Goal: Task Accomplishment & Management: Use online tool/utility

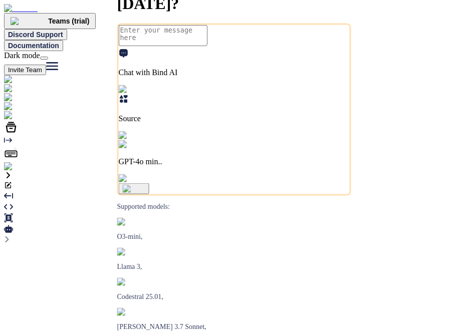
type textarea "x"
click at [19, 171] on img at bounding box center [20, 166] width 33 height 9
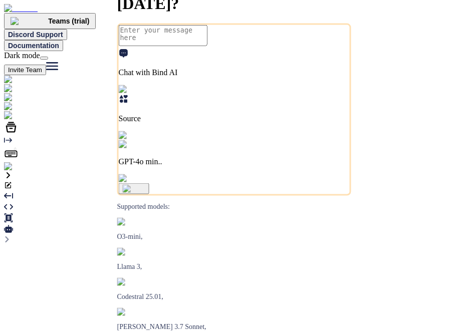
click at [18, 120] on img at bounding box center [37, 115] width 66 height 9
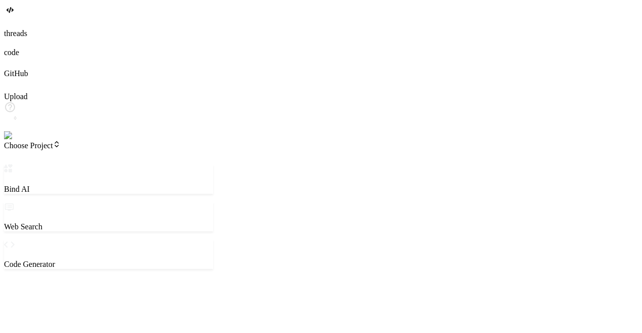
click at [48, 141] on span "Choose Project" at bounding box center [32, 145] width 57 height 9
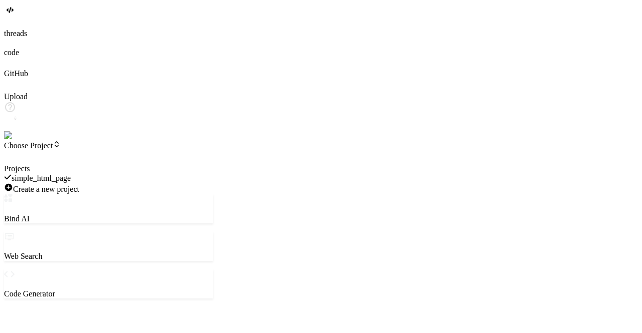
click at [106, 173] on div "simple_html_page" at bounding box center [108, 178] width 209 height 10
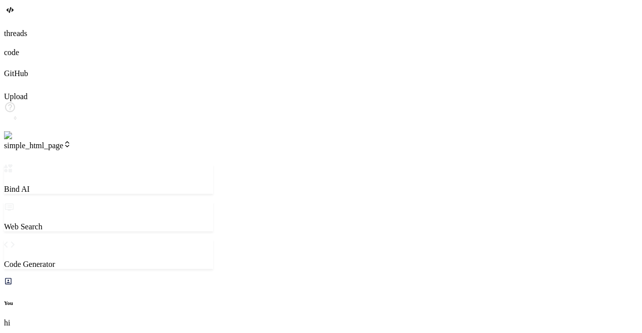
scroll to position [570, 0]
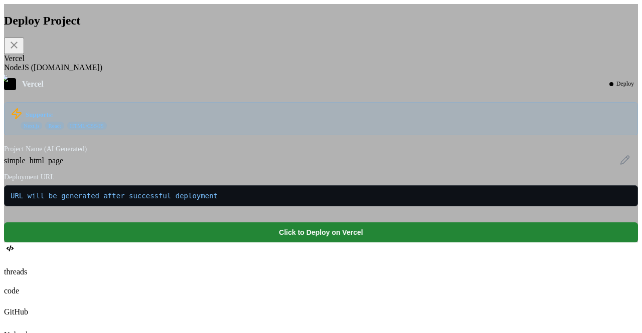
type textarea "x"
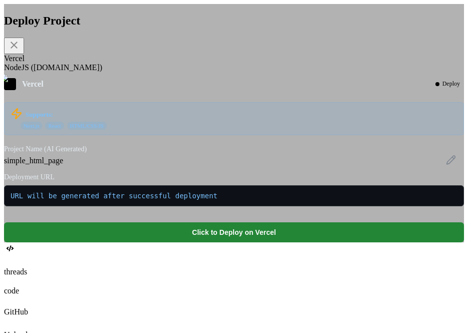
scroll to position [638, 0]
click at [268, 243] on button "Click to Deploy on Vercel" at bounding box center [234, 233] width 460 height 20
click at [229, 243] on button "Click to Deploy on Vercel" at bounding box center [234, 233] width 460 height 20
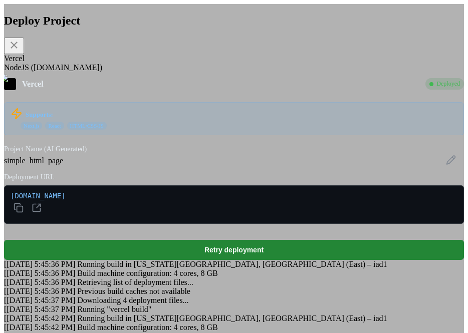
scroll to position [458, 0]
type textarea "x"
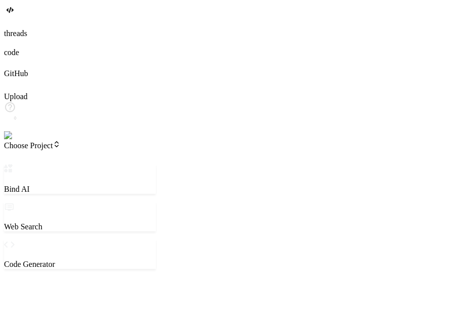
click at [60, 141] on span "Choose Project" at bounding box center [32, 145] width 57 height 9
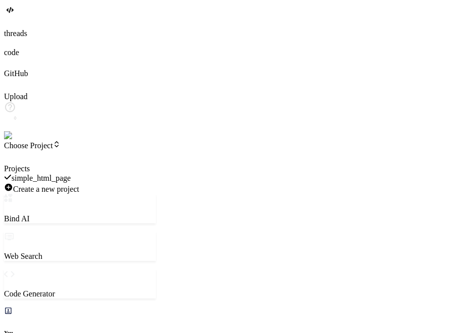
scroll to position [319, 0]
click at [71, 174] on span "simple_html_page" at bounding box center [41, 178] width 59 height 9
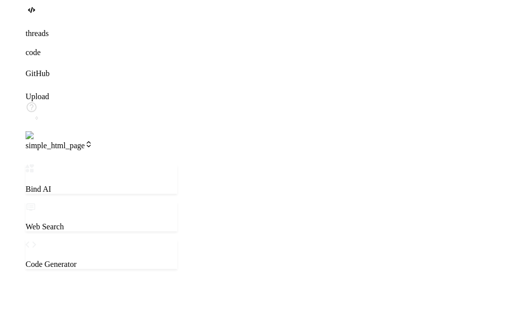
scroll to position [0, 0]
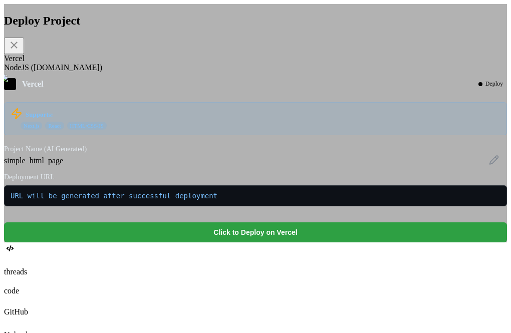
click at [224, 243] on button "Click to Deploy on Vercel" at bounding box center [255, 233] width 503 height 20
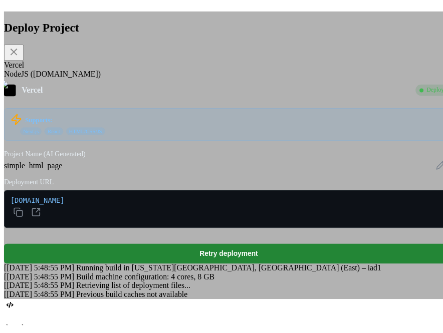
scroll to position [852, 0]
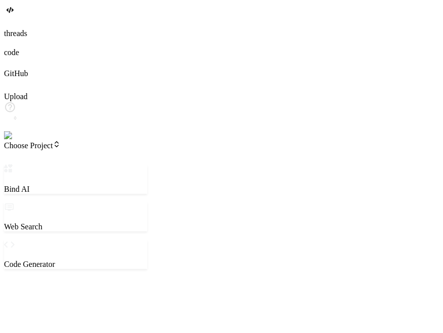
click at [60, 141] on span "Choose Project" at bounding box center [32, 145] width 57 height 9
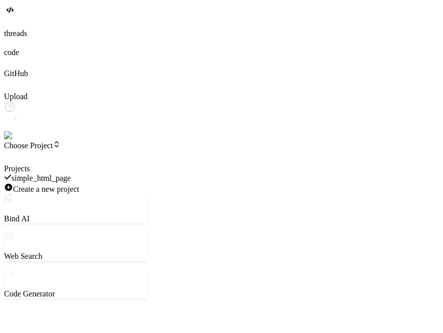
click at [104, 173] on div "simple_html_page" at bounding box center [75, 178] width 143 height 10
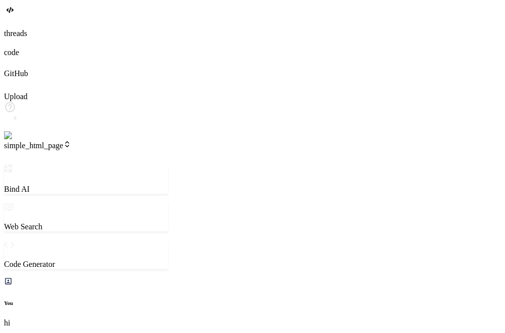
scroll to position [658, 0]
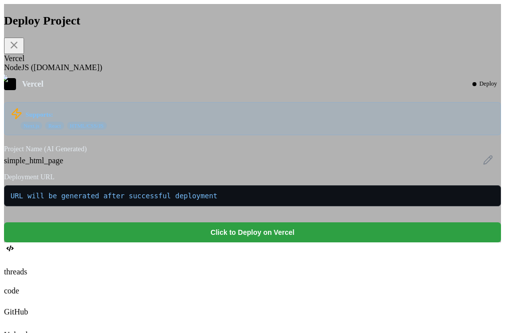
click at [251, 243] on button "Click to Deploy on Vercel" at bounding box center [252, 233] width 497 height 20
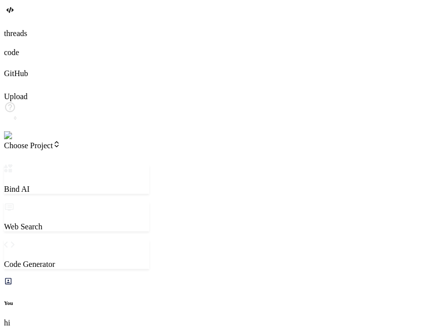
scroll to position [669, 0]
click at [60, 141] on span "Choose Project" at bounding box center [32, 145] width 57 height 9
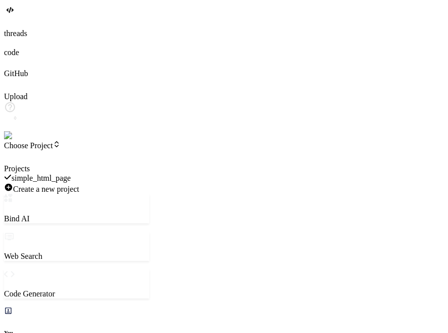
click at [71, 174] on span "simple_html_page" at bounding box center [41, 178] width 59 height 9
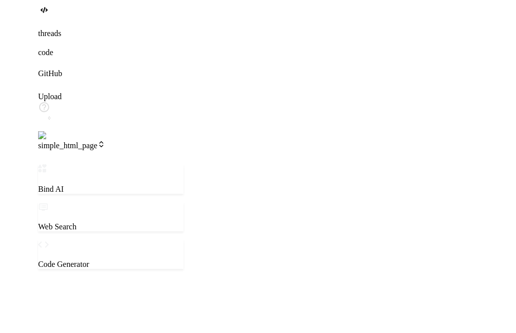
scroll to position [0, 0]
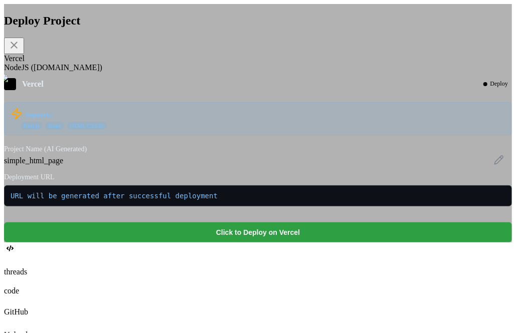
drag, startPoint x: 188, startPoint y: 249, endPoint x: 195, endPoint y: 262, distance: 15.2
click at [195, 243] on div "Vercel Deploy Supports: Next.js React HTML/CSS/JS Project Name (AI Generated) s…" at bounding box center [258, 160] width 508 height 164
click at [195, 243] on button "Click to Deploy on Vercel" at bounding box center [258, 233] width 508 height 20
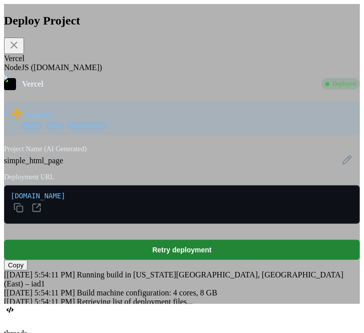
scroll to position [76, 0]
click at [28, 260] on button "Copy" at bounding box center [16, 265] width 24 height 11
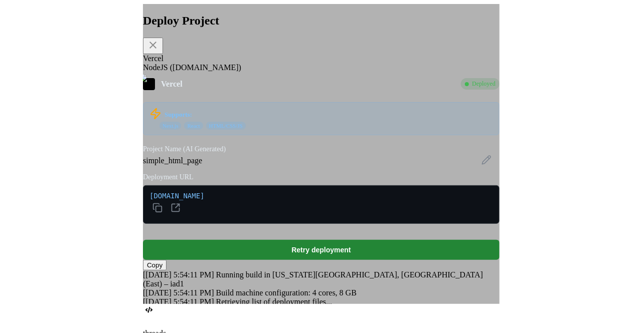
scroll to position [64, 0]
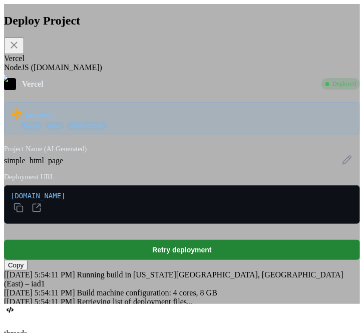
type textarea "x"
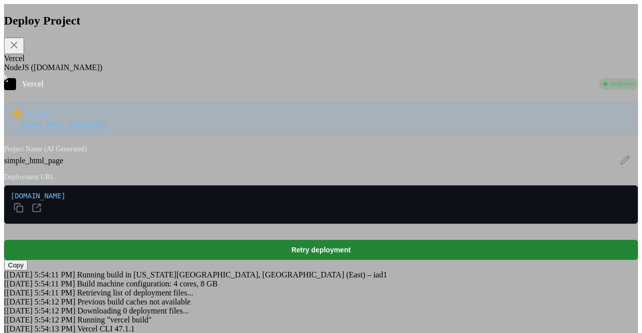
scroll to position [0, 0]
click at [136, 213] on div "Deploy Project Vercel NodeJS (Fly.io) Vercel Deployed Supports: Next.js React H…" at bounding box center [321, 179] width 634 height 351
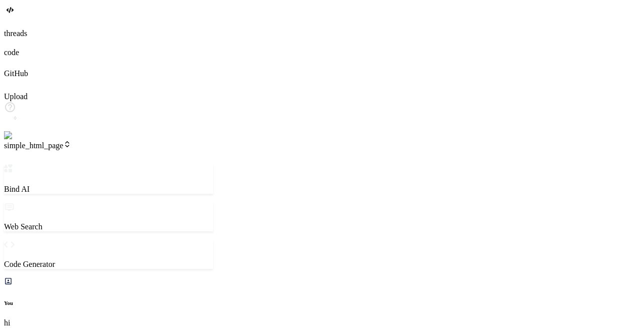
scroll to position [785, 0]
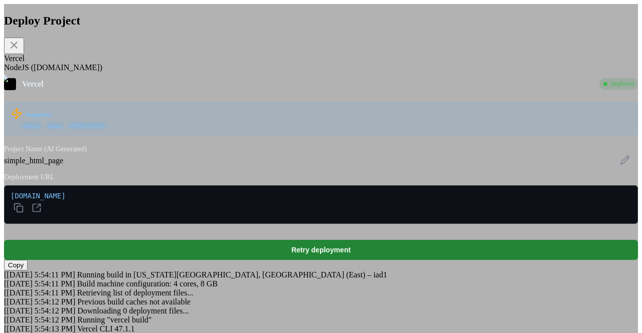
scroll to position [141, 0]
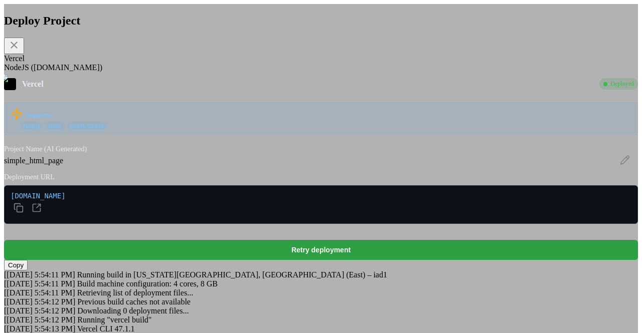
click at [315, 240] on button "Retry deployment" at bounding box center [321, 250] width 634 height 20
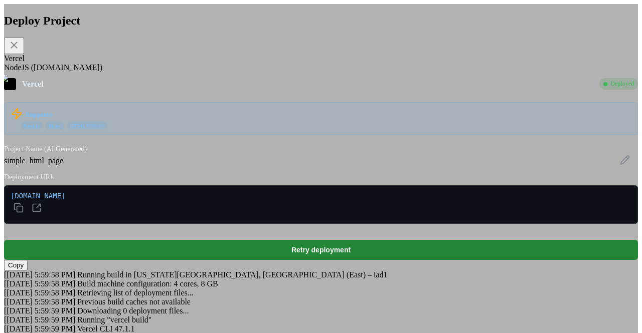
scroll to position [24, 0]
type textarea "x"
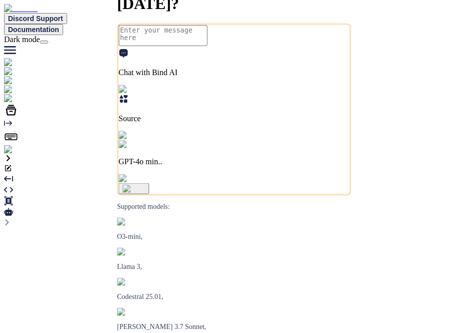
type textarea "x"
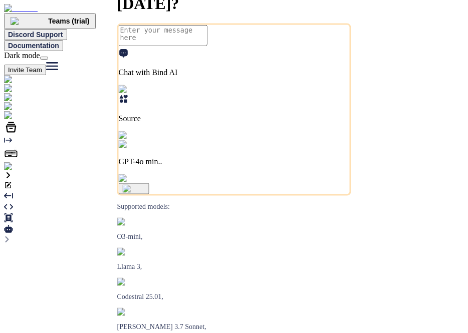
type textarea "x"
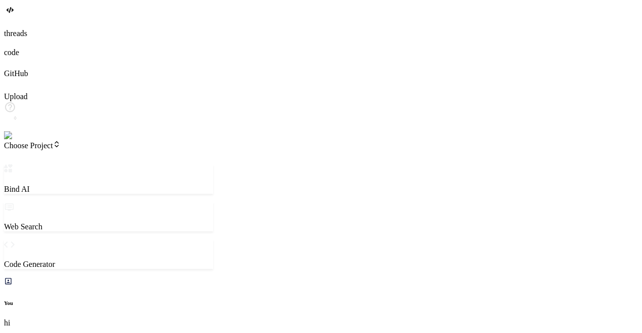
scroll to position [570, 0]
click at [54, 140] on header "Choose Project Created with Pixso." at bounding box center [108, 152] width 209 height 24
click at [61, 141] on span "Choose Project" at bounding box center [32, 145] width 57 height 9
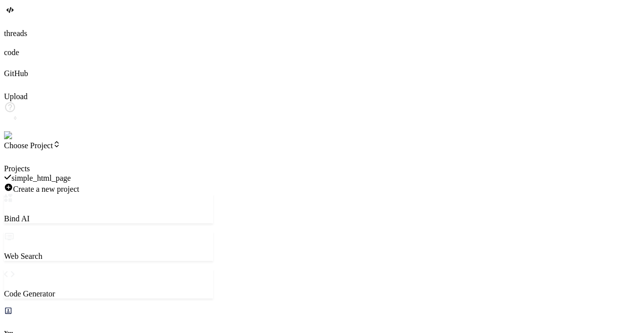
drag, startPoint x: 93, startPoint y: 70, endPoint x: 99, endPoint y: 66, distance: 7.5
click at [99, 173] on div "simple_html_page" at bounding box center [108, 178] width 209 height 10
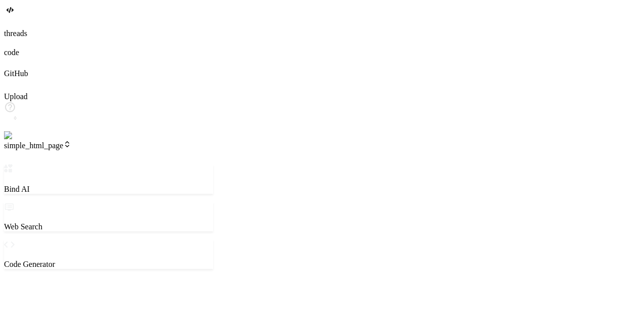
scroll to position [9, 0]
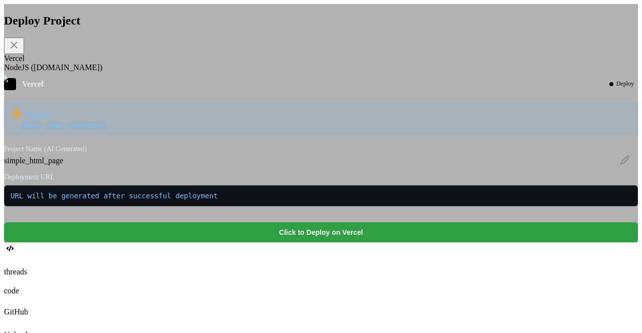
click at [330, 243] on button "Click to Deploy on Vercel" at bounding box center [321, 233] width 634 height 20
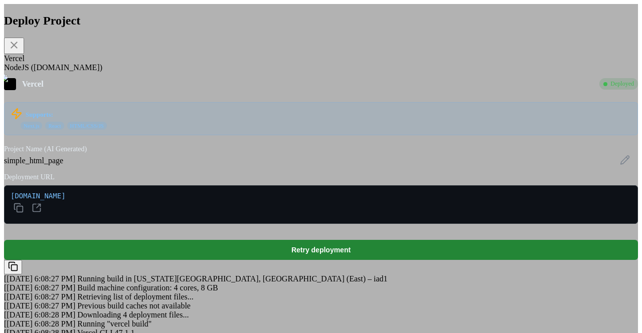
scroll to position [141, 0]
click at [18, 262] on icon at bounding box center [13, 267] width 10 height 10
type textarea "x"
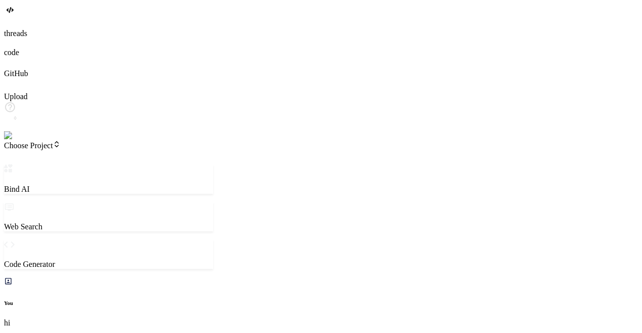
scroll to position [570, 0]
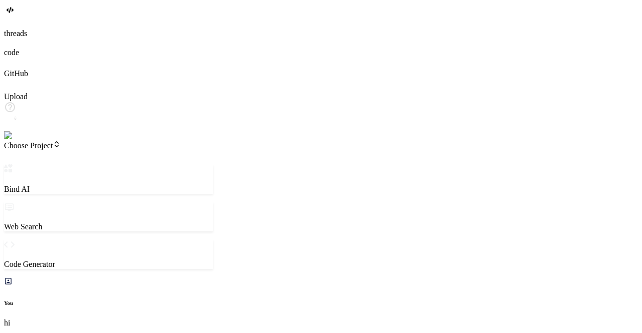
click at [13, 27] on icon at bounding box center [11, 25] width 4 height 4
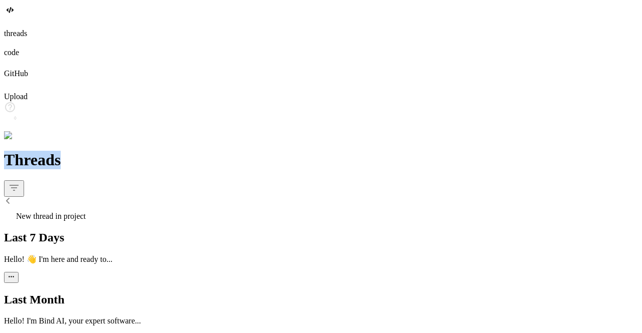
drag, startPoint x: 34, startPoint y: 41, endPoint x: 76, endPoint y: 44, distance: 41.7
click at [76, 151] on div "Threads" at bounding box center [321, 179] width 634 height 56
copy h1 "Threads"
drag, startPoint x: 68, startPoint y: 70, endPoint x: 141, endPoint y: 69, distance: 73.2
click at [141, 207] on div "New thread in project" at bounding box center [321, 214] width 634 height 14
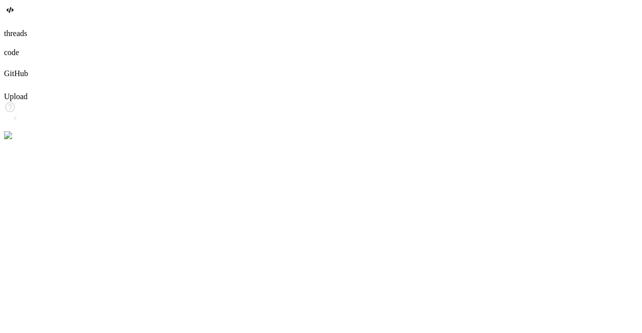
copy span "New thread in project"
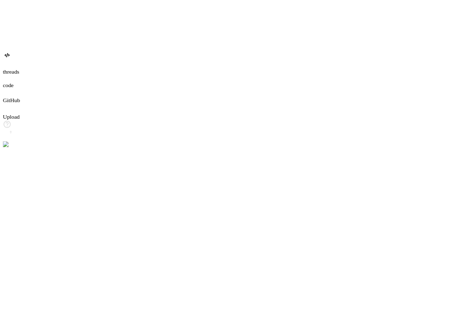
scroll to position [0, 0]
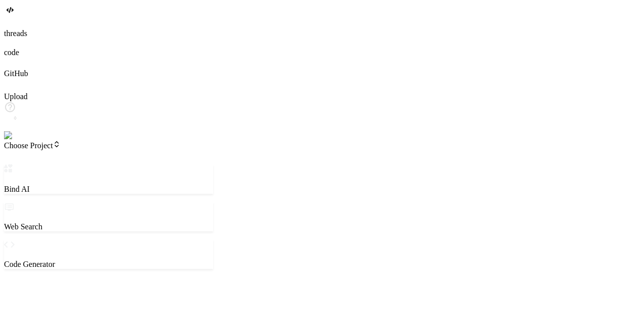
type textarea "x"
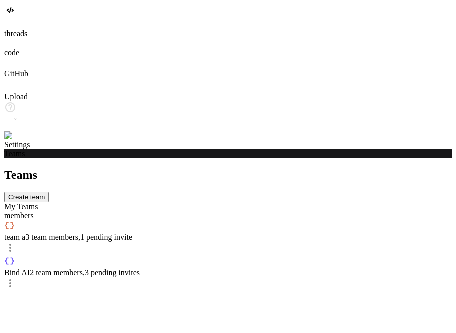
click at [21, 29] on div at bounding box center [228, 23] width 448 height 11
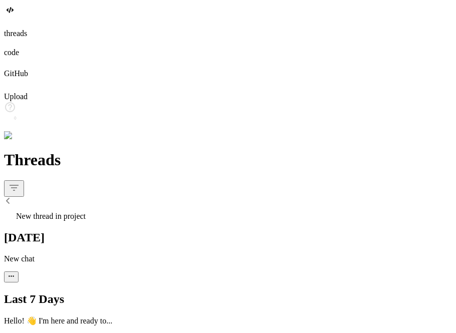
click at [91, 316] on p "Hello! 👋 I'm here and ready to..." at bounding box center [228, 321] width 448 height 10
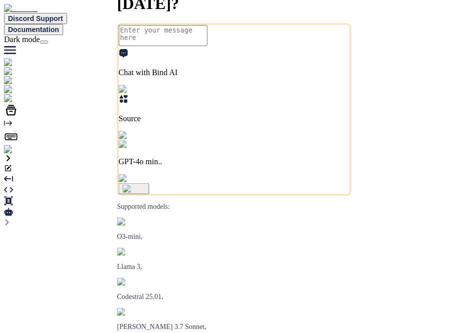
type textarea "x"
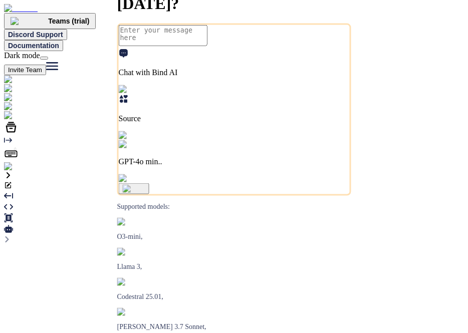
type textarea "x"
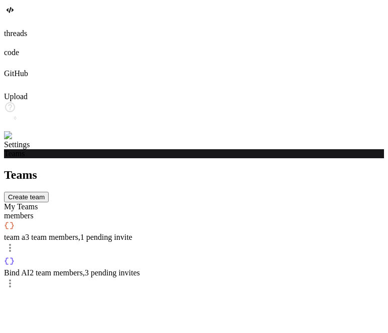
click at [9, 29] on div at bounding box center [194, 23] width 380 height 11
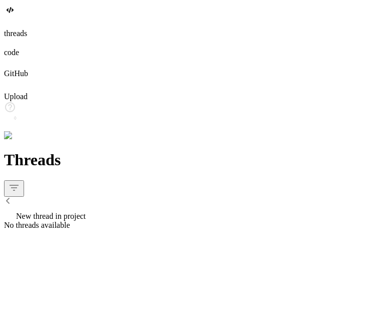
click at [86, 212] on span "New thread in project" at bounding box center [51, 216] width 70 height 9
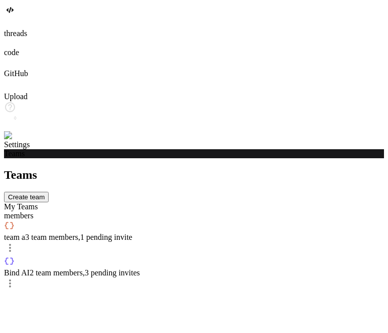
click at [18, 140] on img at bounding box center [20, 135] width 33 height 9
click at [13, 29] on div at bounding box center [194, 23] width 380 height 11
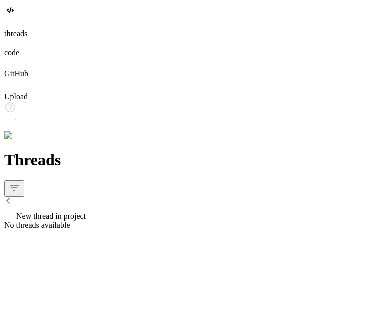
click at [69, 212] on span "New thread in project" at bounding box center [51, 216] width 70 height 9
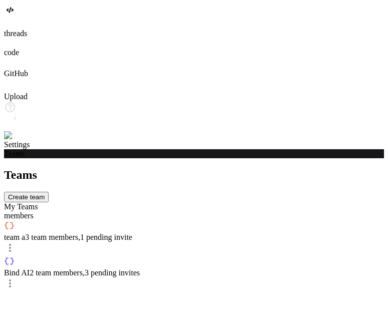
click at [13, 27] on icon at bounding box center [8, 22] width 9 height 9
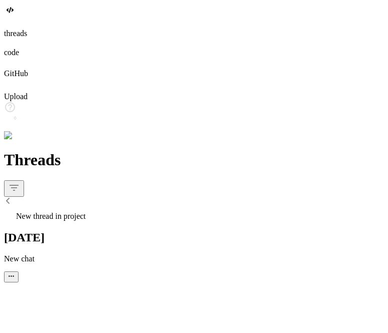
click at [70, 212] on span "New thread in project" at bounding box center [51, 216] width 70 height 9
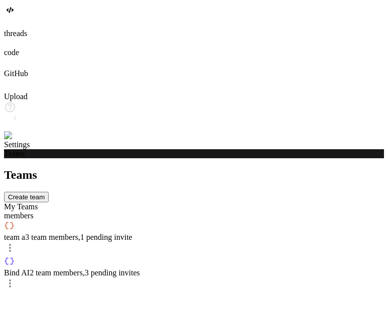
click at [13, 22] on icon at bounding box center [11, 20] width 4 height 4
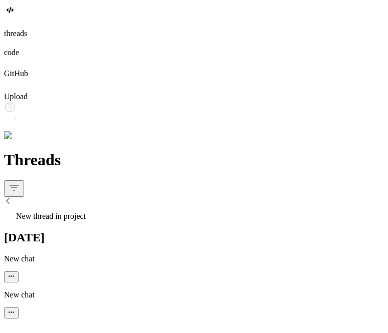
click at [67, 255] on p "New chat" at bounding box center [194, 259] width 380 height 9
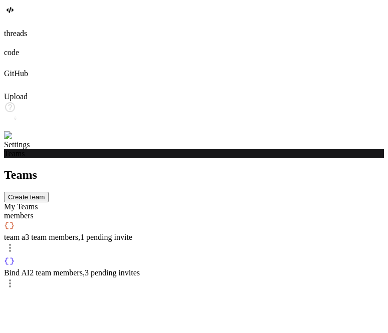
click at [9, 29] on div at bounding box center [194, 23] width 380 height 11
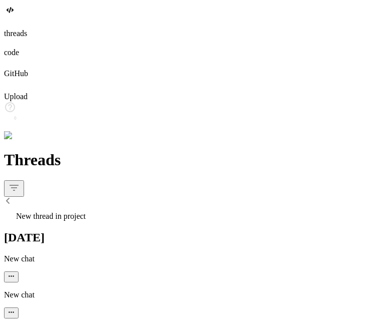
click at [57, 291] on p "New chat" at bounding box center [194, 295] width 380 height 9
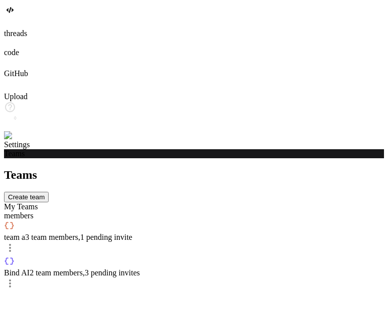
click at [13, 27] on icon at bounding box center [11, 25] width 4 height 4
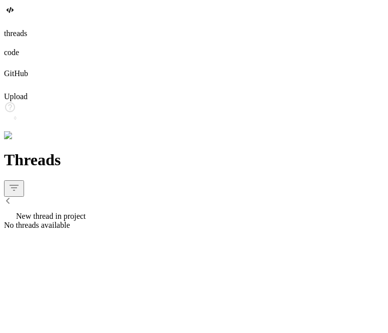
click at [80, 212] on span "New thread in project" at bounding box center [51, 216] width 70 height 9
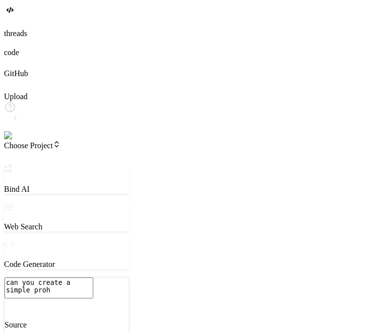
click at [13, 22] on icon at bounding box center [11, 20] width 4 height 4
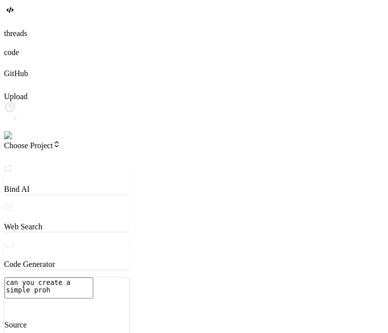
click at [13, 27] on icon at bounding box center [11, 25] width 4 height 4
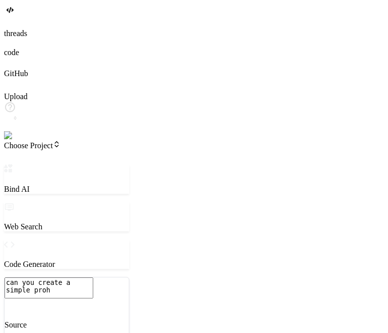
click at [13, 27] on icon at bounding box center [8, 22] width 9 height 9
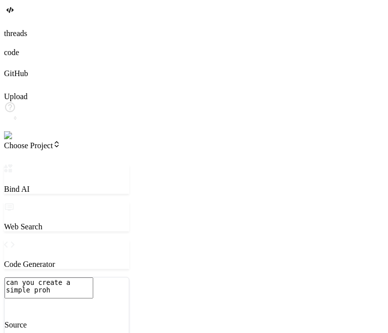
click at [10, 29] on div at bounding box center [194, 23] width 380 height 11
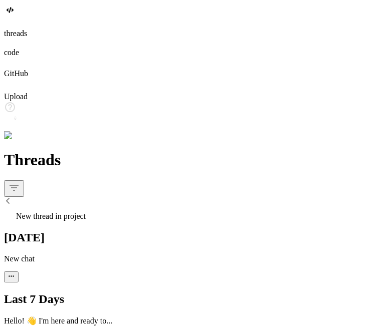
click at [73, 316] on p "Hello! 👋 I'm here and ready to..." at bounding box center [194, 321] width 380 height 10
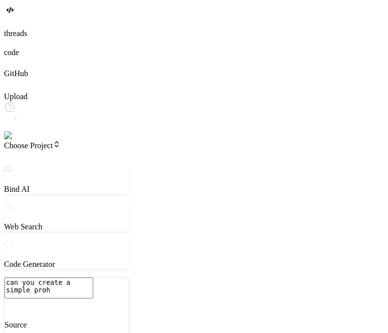
click at [13, 27] on icon at bounding box center [8, 22] width 9 height 9
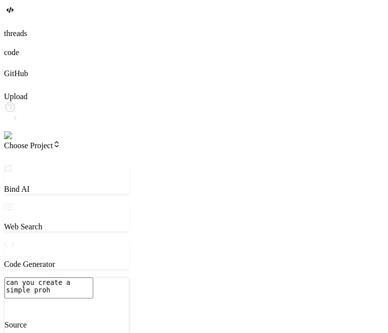
drag, startPoint x: 157, startPoint y: 279, endPoint x: 28, endPoint y: 266, distance: 130.1
type textarea "x"
type textarea "h"
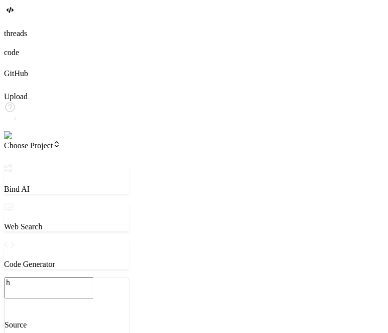
type textarea "x"
type textarea "hi"
type textarea "x"
click at [16, 140] on img at bounding box center [20, 135] width 33 height 9
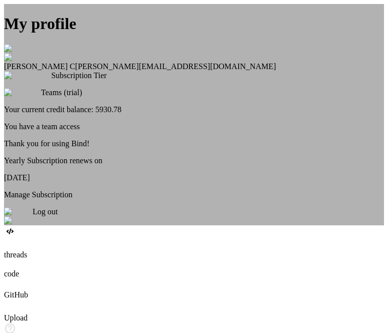
click at [16, 226] on div "My profile Saravanan C saravanan@witarist.com Subscription Tier Teams (trial) Y…" at bounding box center [194, 115] width 380 height 222
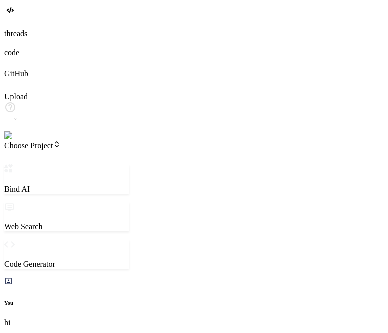
click at [16, 140] on img at bounding box center [20, 135] width 33 height 9
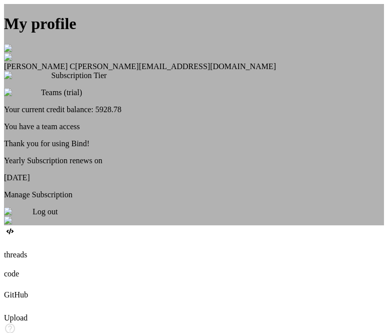
click at [66, 223] on div "My profile Saravanan C [EMAIL_ADDRESS][DOMAIN_NAME] Subscription Tier Teams (tr…" at bounding box center [194, 115] width 380 height 222
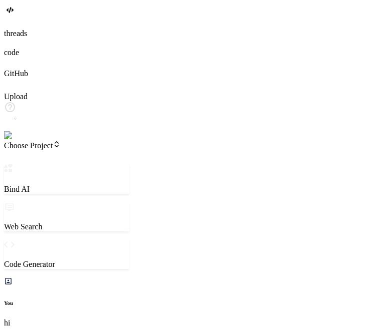
scroll to position [21, 0]
click at [13, 27] on icon at bounding box center [11, 25] width 4 height 4
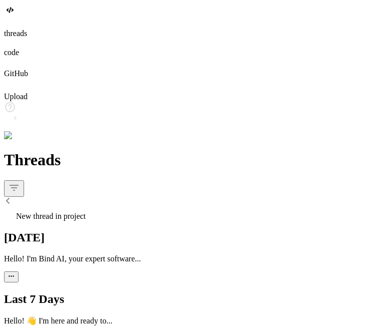
click at [86, 212] on span "New thread in project" at bounding box center [51, 216] width 70 height 9
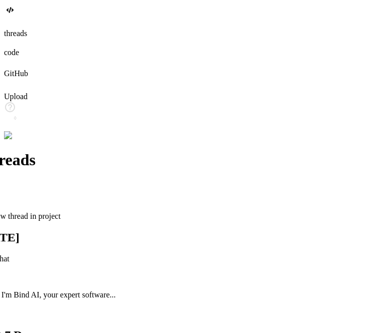
scroll to position [0, 0]
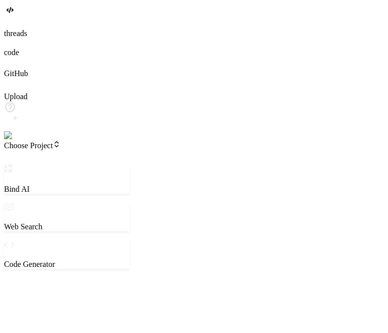
type textarea "x"
click at [16, 140] on img at bounding box center [20, 135] width 33 height 9
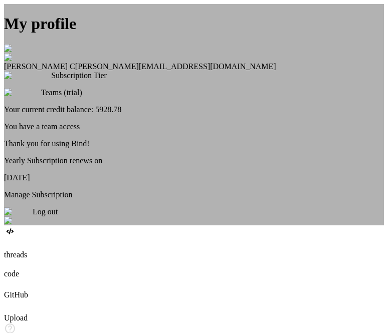
click at [87, 162] on div "My profile Saravanan C [EMAIL_ADDRESS][DOMAIN_NAME] Subscription Tier Teams (tr…" at bounding box center [194, 115] width 380 height 222
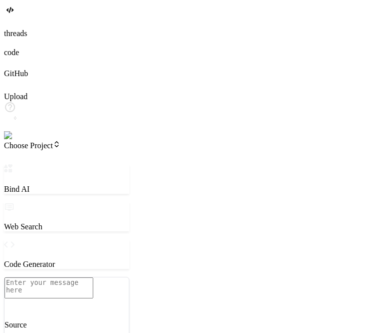
click at [13, 27] on icon at bounding box center [11, 25] width 4 height 4
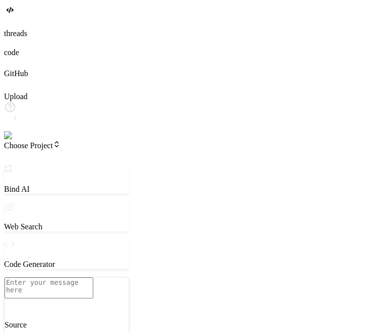
click at [82, 278] on textarea at bounding box center [49, 288] width 89 height 21
type textarea "x"
type textarea "h"
type textarea "x"
type textarea "he"
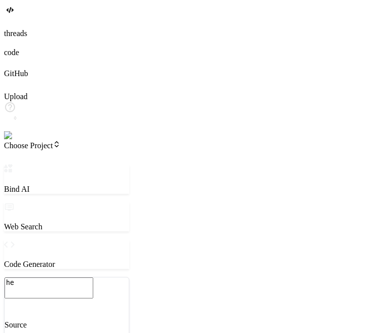
type textarea "x"
type textarea "hee"
type textarea "x"
type textarea "heel"
type textarea "x"
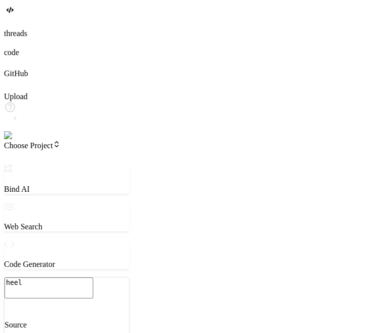
type textarea "heelo"
type textarea "x"
click at [13, 27] on icon at bounding box center [11, 25] width 4 height 4
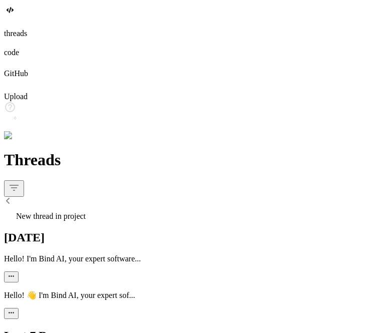
click at [99, 291] on p "Hello! 👋 I'm Bind AI, your expert sof..." at bounding box center [194, 296] width 380 height 10
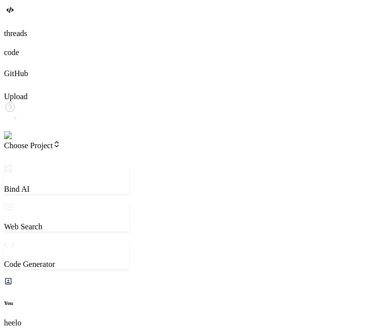
click at [8, 22] on icon at bounding box center [6, 20] width 4 height 4
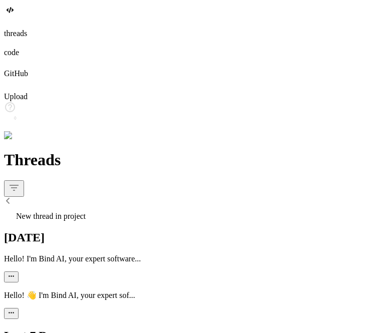
click at [75, 255] on p "Hello! I'm Bind AI, your expert software..." at bounding box center [194, 259] width 380 height 9
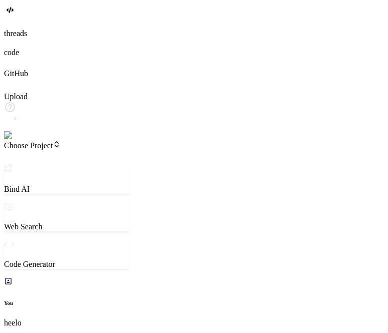
scroll to position [9, 0]
click at [13, 27] on icon at bounding box center [11, 25] width 4 height 4
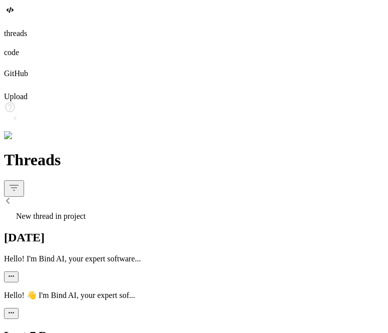
click at [75, 291] on p "Hello! 👋 I'm Bind AI, your expert sof..." at bounding box center [194, 296] width 380 height 10
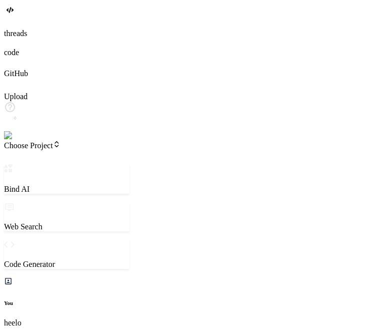
click at [8, 29] on div at bounding box center [194, 23] width 380 height 11
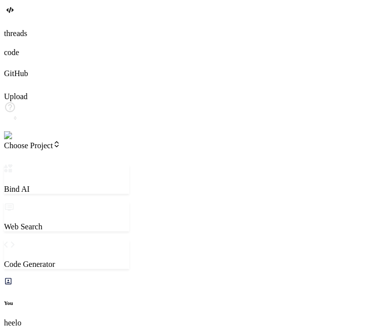
scroll to position [47, 0]
click at [13, 27] on icon at bounding box center [11, 25] width 4 height 4
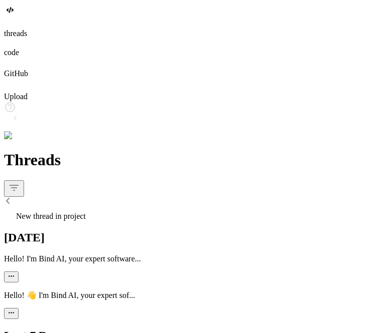
click at [100, 291] on div "Hello! 👋 I'm Bind AI, your expert sof..." at bounding box center [194, 305] width 380 height 29
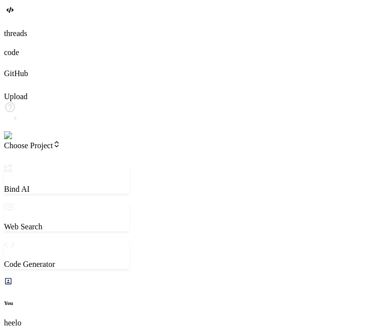
click at [8, 22] on icon at bounding box center [6, 20] width 4 height 4
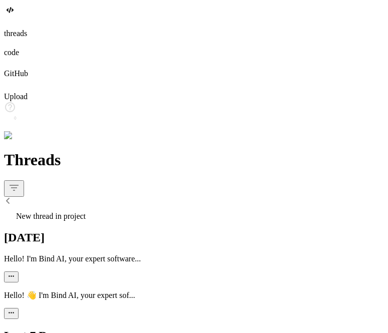
click at [65, 255] on p "Hello! I'm Bind AI, your expert software..." at bounding box center [194, 259] width 380 height 9
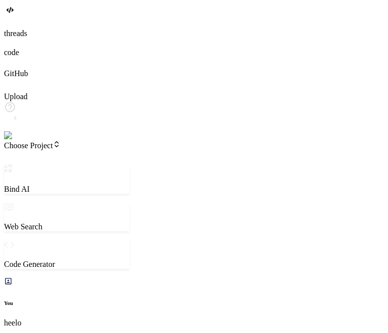
scroll to position [25, 0]
click at [14, 38] on label "threads" at bounding box center [15, 33] width 23 height 9
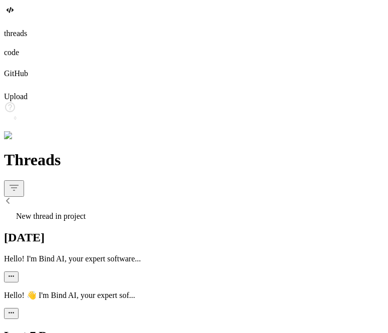
click at [75, 255] on p "Hello! I'm Bind AI, your expert software..." at bounding box center [194, 259] width 380 height 9
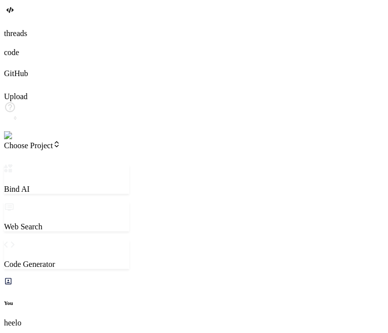
scroll to position [121, 0]
click at [12, 29] on div at bounding box center [194, 23] width 380 height 11
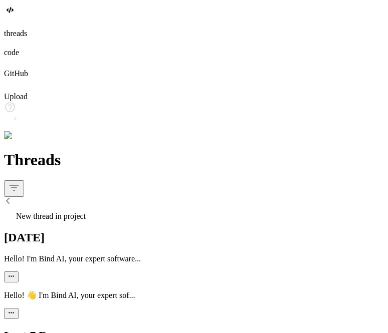
click at [66, 255] on p "Hello! I'm Bind AI, your expert software..." at bounding box center [194, 259] width 380 height 9
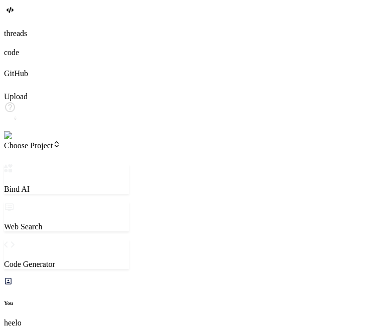
scroll to position [25, 0]
click at [16, 29] on div at bounding box center [194, 23] width 380 height 11
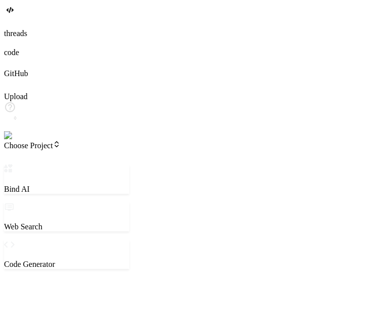
scroll to position [197, 0]
click at [13, 27] on icon at bounding box center [11, 25] width 4 height 4
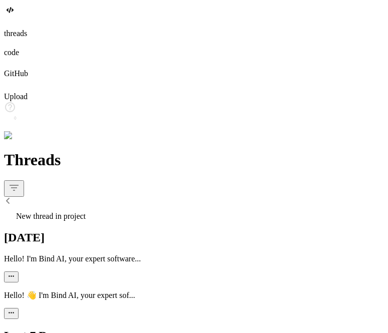
scroll to position [669, 0]
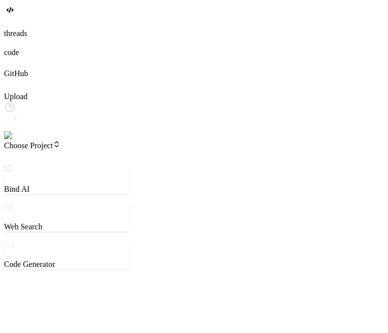
scroll to position [234, 0]
click at [17, 29] on div at bounding box center [194, 23] width 380 height 11
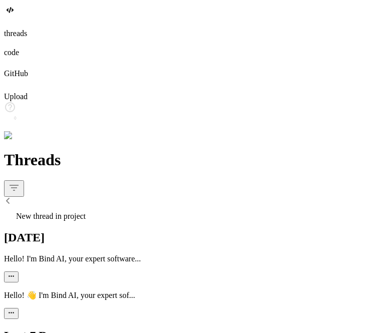
click at [60, 255] on p "Hello! I'm Bind AI, your expert software..." at bounding box center [194, 259] width 380 height 9
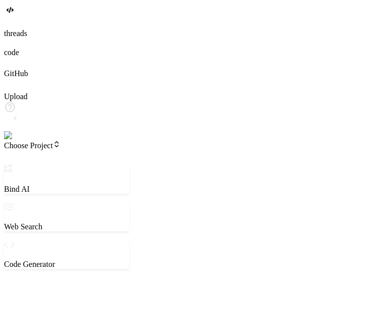
scroll to position [271, 0]
click at [13, 27] on icon at bounding box center [8, 22] width 9 height 9
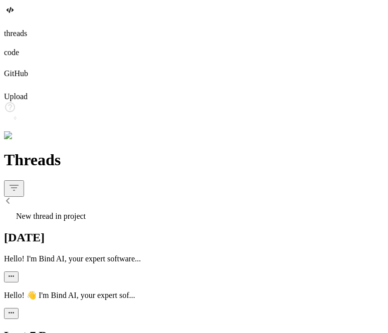
click at [55, 291] on p "Hello! 👋 I'm Bind AI, your expert sof..." at bounding box center [194, 296] width 380 height 10
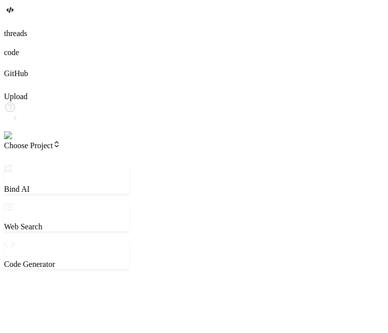
scroll to position [309, 0]
click at [10, 29] on div at bounding box center [194, 23] width 380 height 11
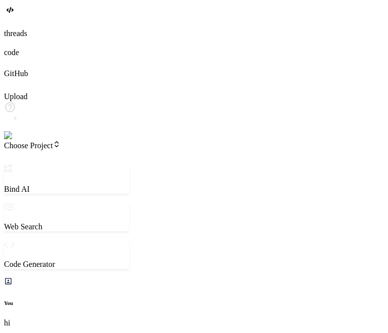
scroll to position [669, 0]
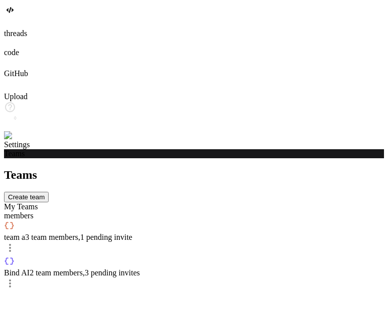
click at [7, 29] on div at bounding box center [194, 23] width 380 height 11
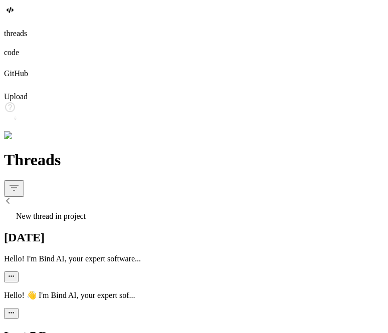
click at [79, 207] on div "New thread in project" at bounding box center [194, 214] width 380 height 14
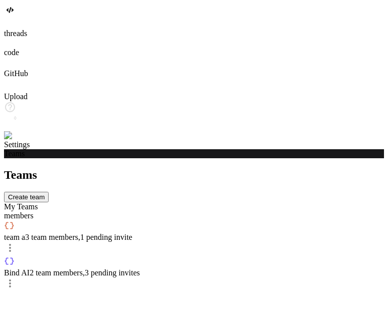
click at [13, 29] on div at bounding box center [194, 23] width 380 height 11
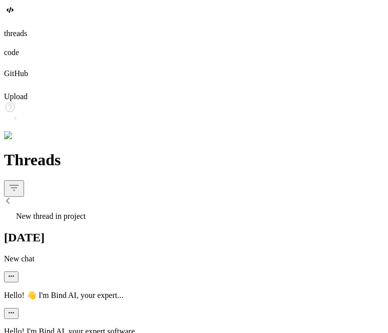
click at [61, 291] on p "Hello! 👋 I'm Bind AI, your expert..." at bounding box center [194, 296] width 380 height 10
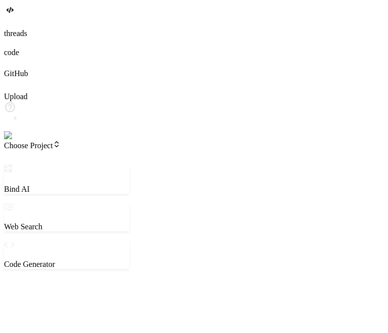
type textarea "x"
